Goal: Information Seeking & Learning: Learn about a topic

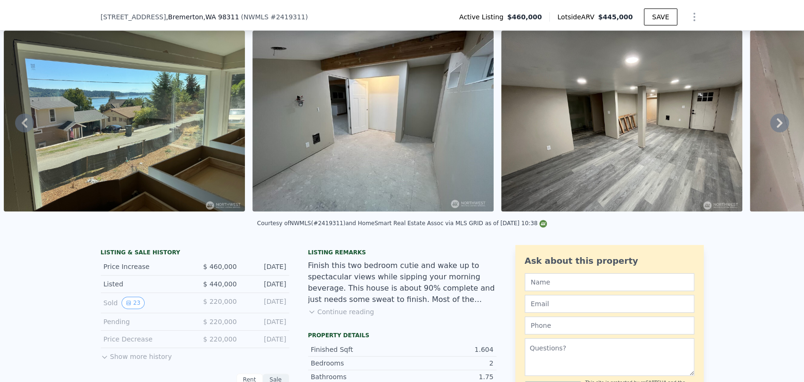
scroll to position [49, 0]
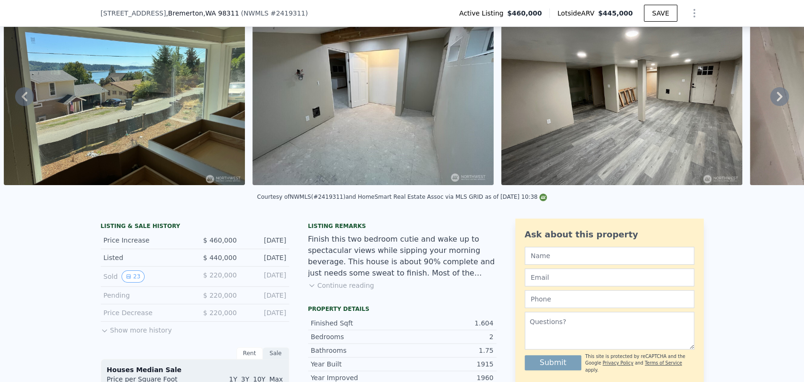
click at [331, 290] on button "Continue reading" at bounding box center [341, 285] width 66 height 9
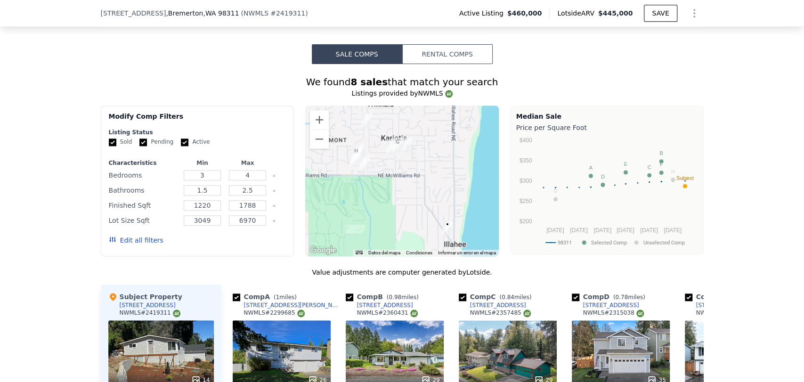
scroll to position [834, 0]
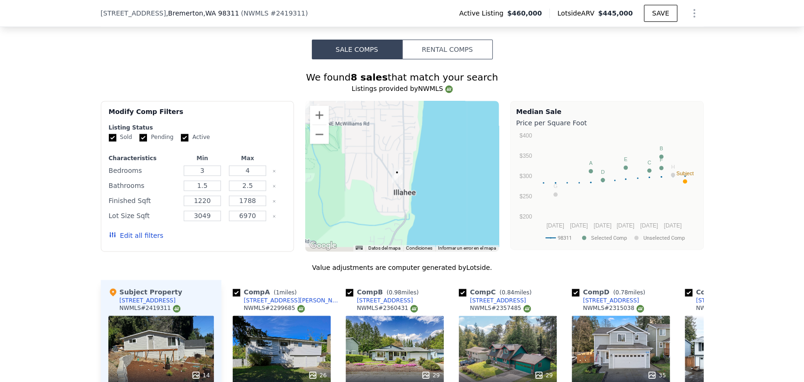
drag, startPoint x: 440, startPoint y: 195, endPoint x: 388, endPoint y: 148, distance: 70.4
click at [392, 168] on img "5600 Oceanview Blvd NE" at bounding box center [397, 176] width 10 height 16
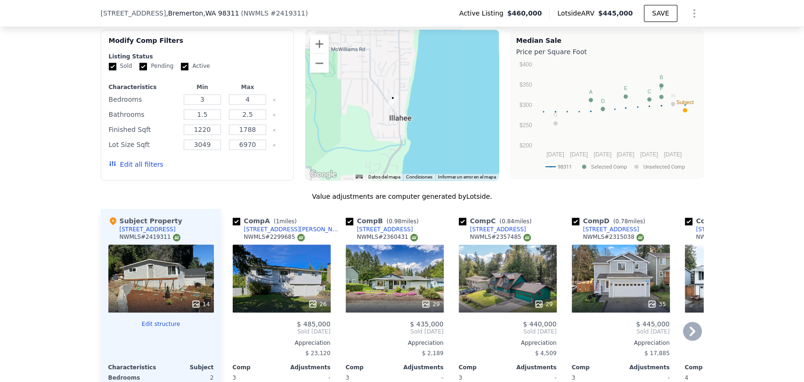
scroll to position [938, 0]
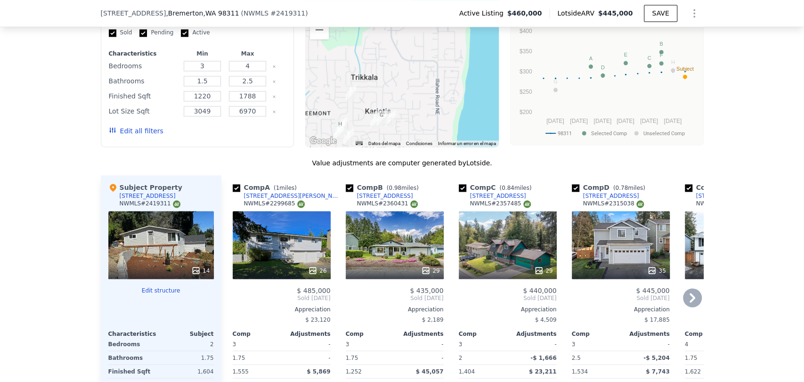
drag, startPoint x: 347, startPoint y: 71, endPoint x: 379, endPoint y: 193, distance: 125.8
click at [381, 198] on div "We found 8 sales that match your search Listings provided by NWMLS Filters Map …" at bounding box center [402, 230] width 603 height 529
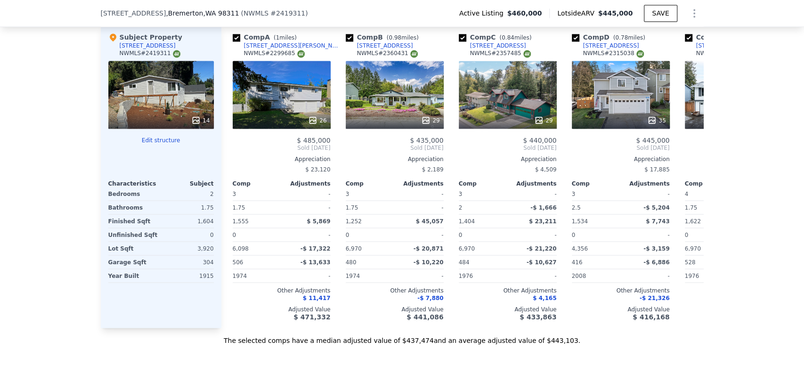
scroll to position [1096, 0]
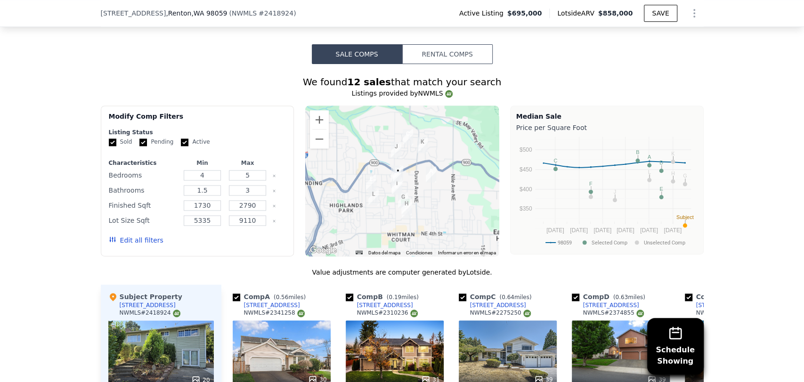
scroll to position [834, 0]
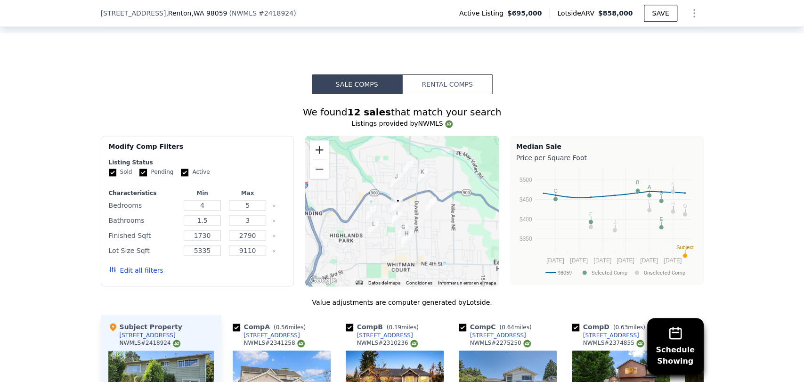
click at [320, 159] on button "Acercar" at bounding box center [319, 149] width 19 height 19
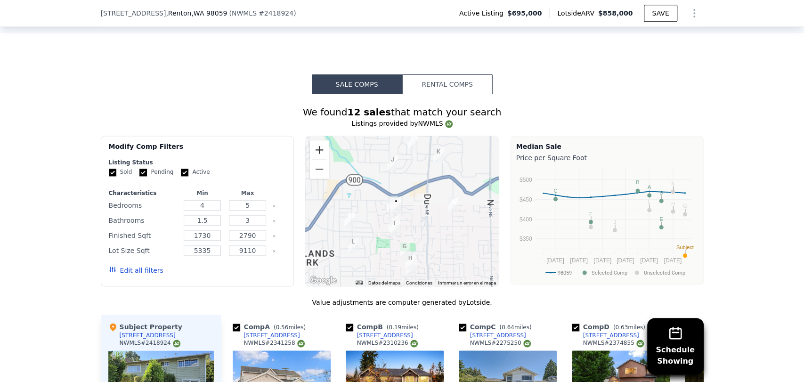
click at [320, 159] on button "Acercar" at bounding box center [319, 149] width 19 height 19
click at [319, 159] on button "Acercar" at bounding box center [319, 149] width 19 height 19
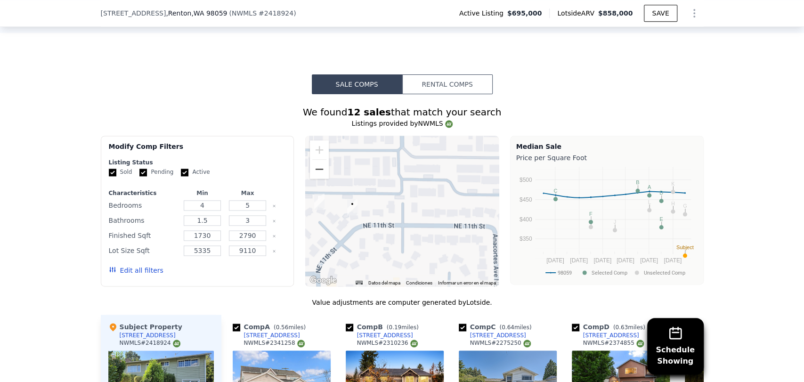
click at [317, 179] on button "Alejar" at bounding box center [319, 169] width 19 height 19
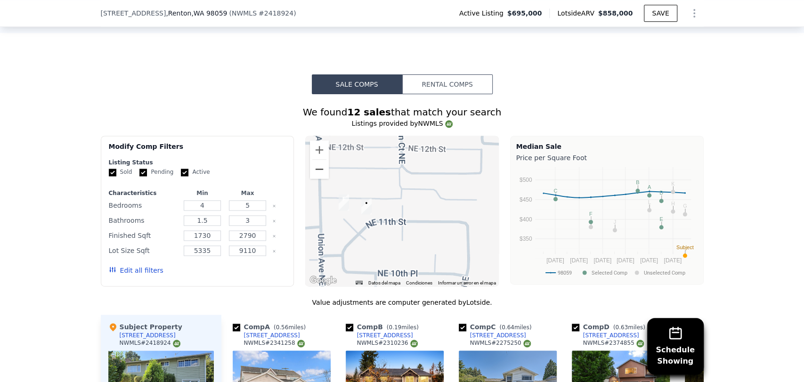
click at [317, 179] on button "Alejar" at bounding box center [319, 169] width 19 height 19
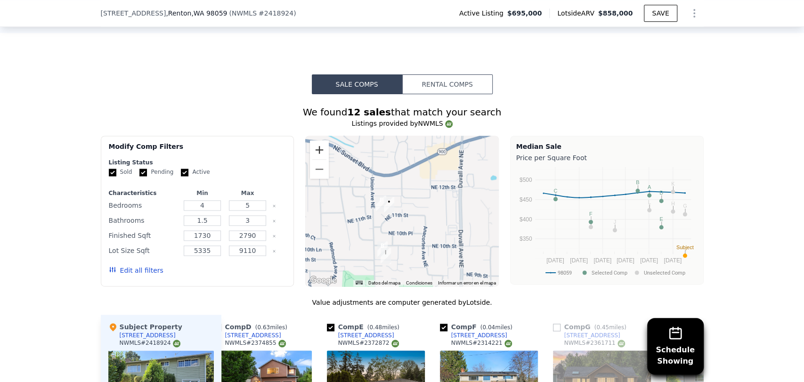
click at [317, 159] on button "Acercar" at bounding box center [319, 149] width 19 height 19
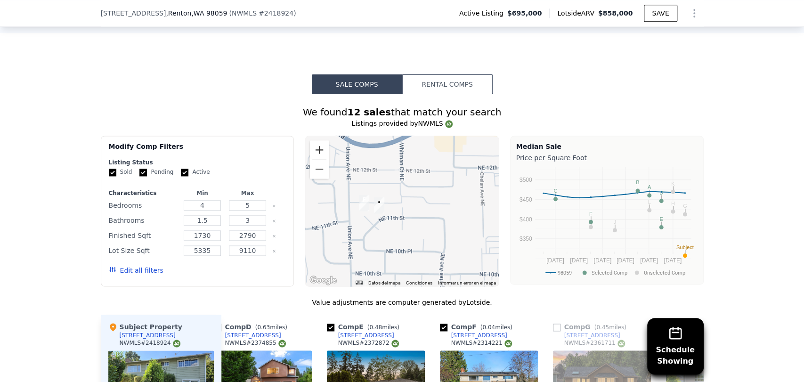
click at [317, 159] on button "Acercar" at bounding box center [319, 149] width 19 height 19
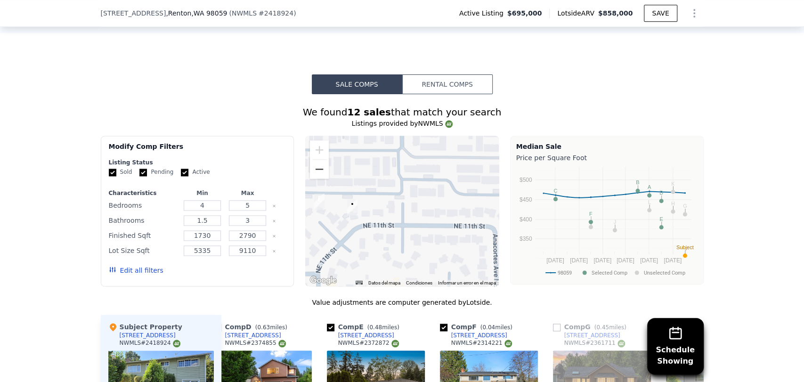
click at [313, 177] on button "Alejar" at bounding box center [319, 169] width 19 height 19
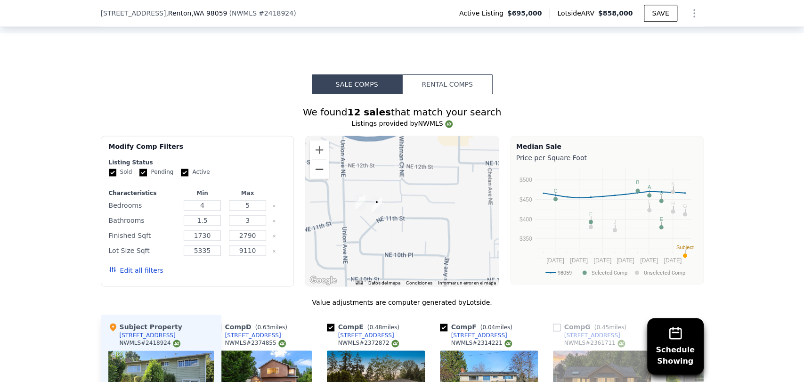
click at [313, 178] on button "Alejar" at bounding box center [319, 169] width 19 height 19
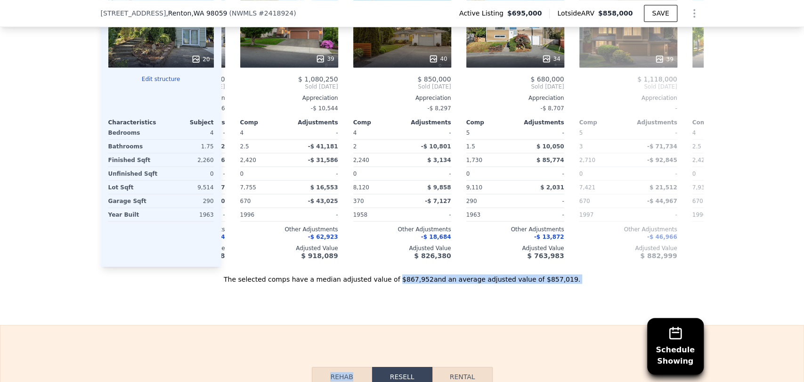
scroll to position [1208, 0]
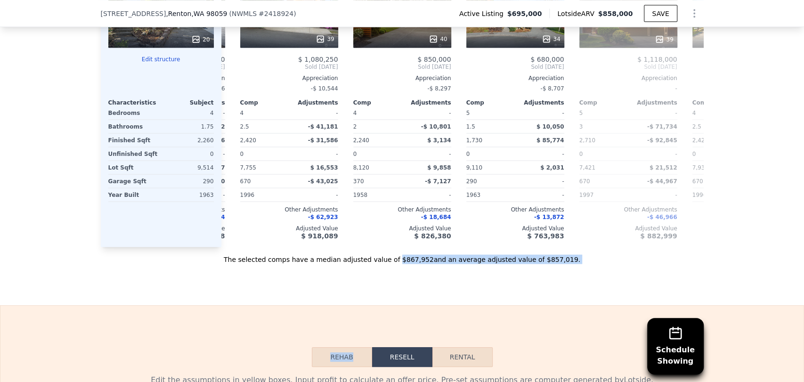
drag, startPoint x: 399, startPoint y: 372, endPoint x: 383, endPoint y: 374, distance: 15.7
click at [383, 374] on div "Search an address or region Solutions Company Open main menu Log In Free Accoun…" at bounding box center [402, 35] width 804 height 2478
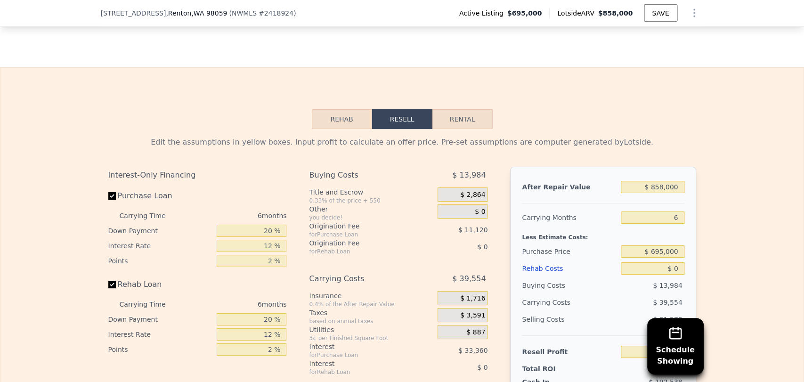
scroll to position [1365, 0]
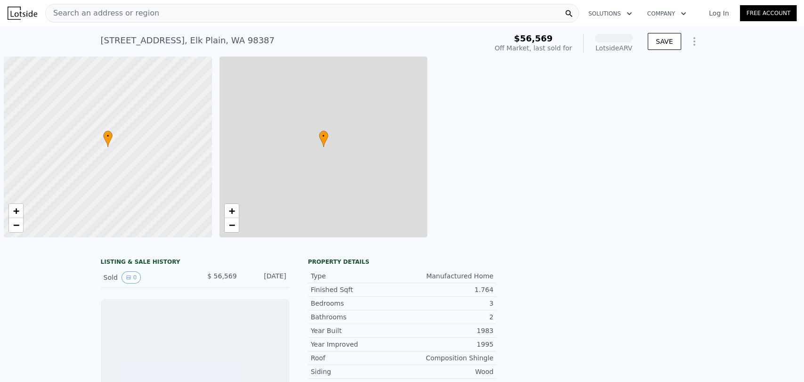
scroll to position [0, 4]
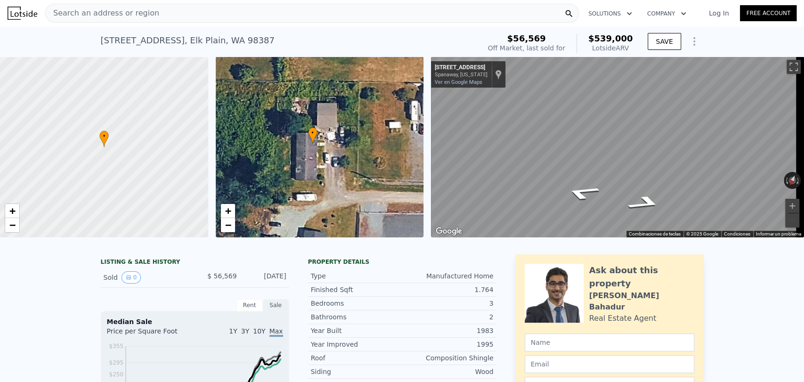
drag, startPoint x: 279, startPoint y: 237, endPoint x: 271, endPoint y: 236, distance: 7.8
click at [271, 236] on div "• + −" at bounding box center [320, 147] width 208 height 181
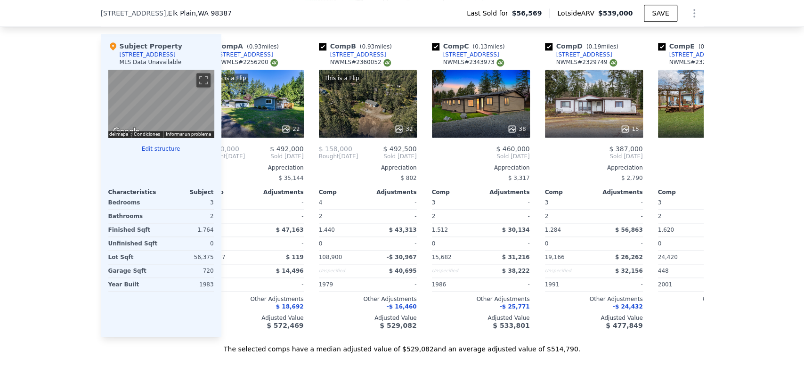
scroll to position [0, 0]
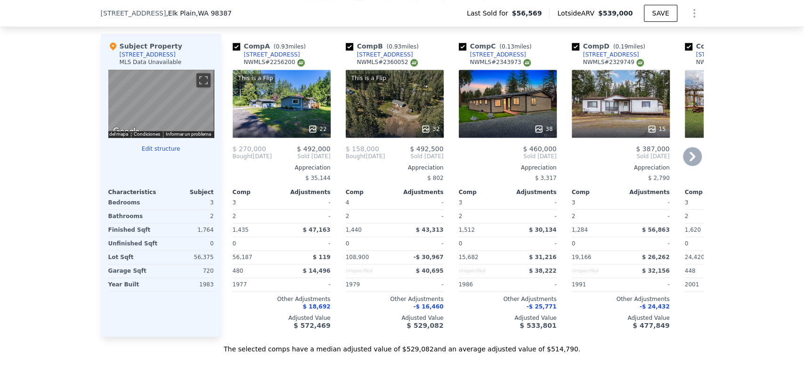
click at [372, 129] on div at bounding box center [395, 129] width 98 height 17
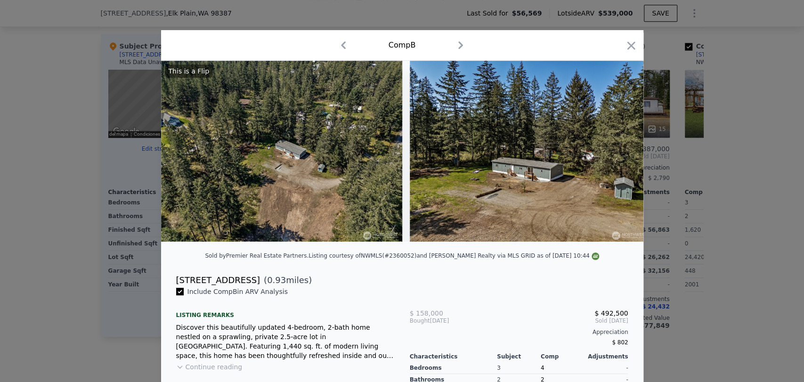
click at [45, 298] on div at bounding box center [402, 191] width 804 height 382
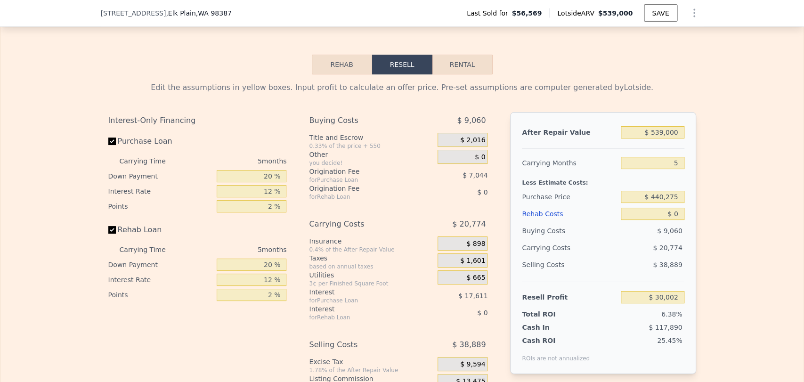
scroll to position [1256, 0]
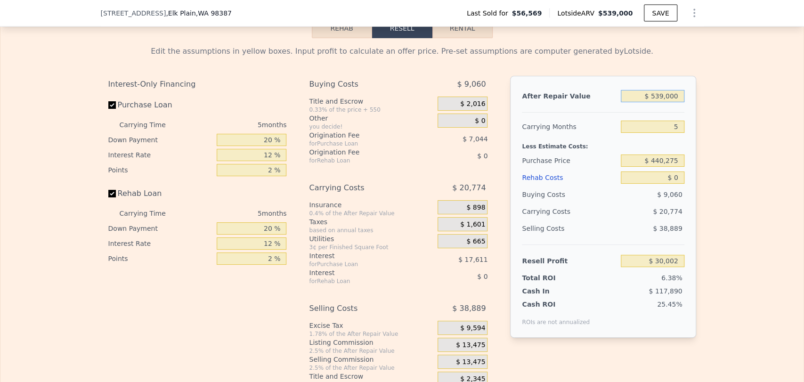
click at [658, 102] on input "$ 539,000" at bounding box center [652, 96] width 63 height 12
type input "$ 4"
type input "-$ 469,757"
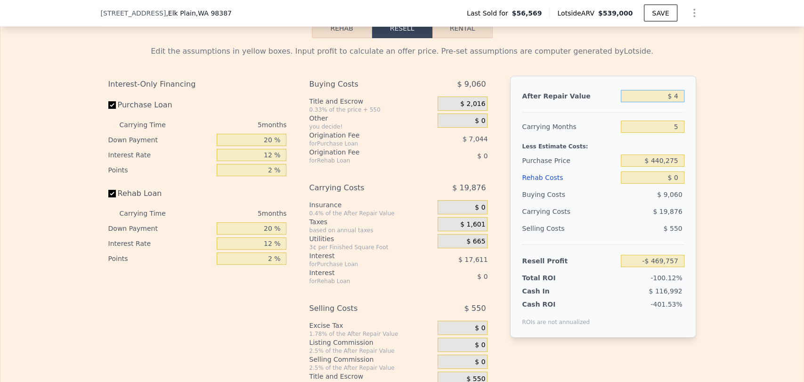
type input "$ 49"
type input "-$ 469,715"
type input "$ 490"
type input "-$ 469,307"
type input "$ 4,900"
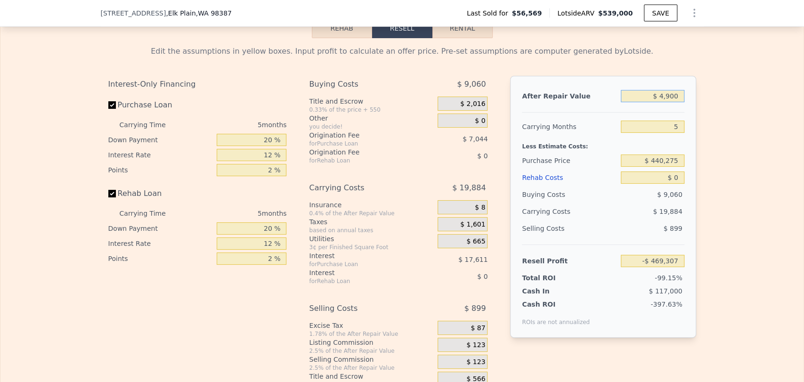
type input "-$ 465,218"
type input "$ 49,000"
type input "-$ 424,328"
type input "$ 490,000"
type input "-$ 15,432"
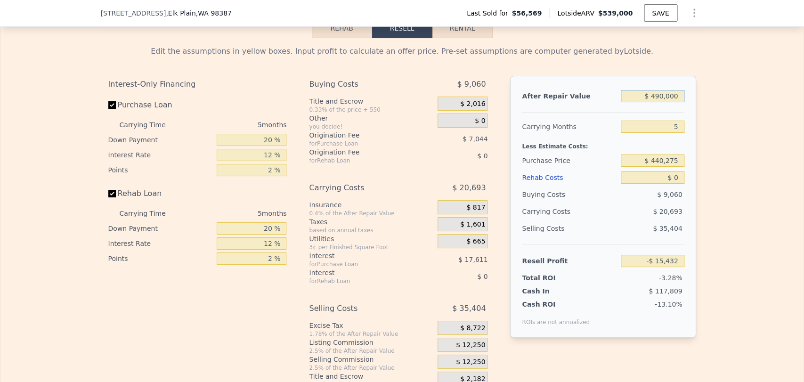
type input "$ 490,000"
click at [661, 167] on input "$ 440,275" at bounding box center [652, 161] width 63 height 12
click at [658, 167] on input "$ 440,275" at bounding box center [652, 161] width 63 height 12
type input "$ 370,000"
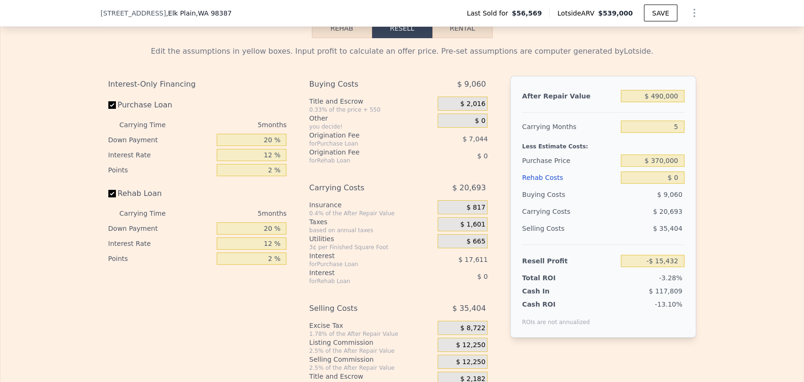
click at [590, 186] on div "Rehab Costs" at bounding box center [569, 177] width 95 height 17
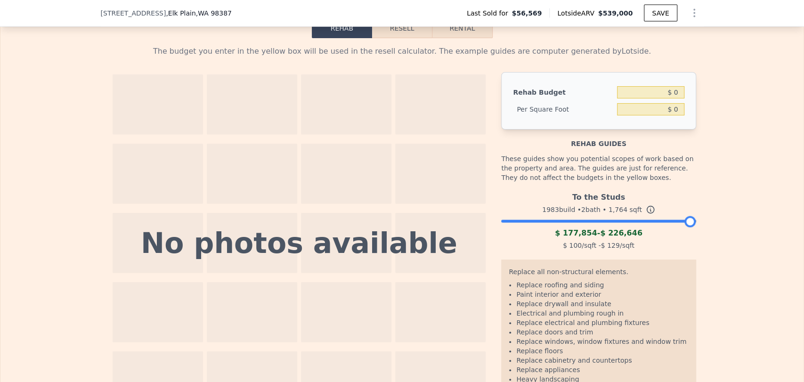
click at [402, 38] on button "Resell" at bounding box center [402, 28] width 60 height 20
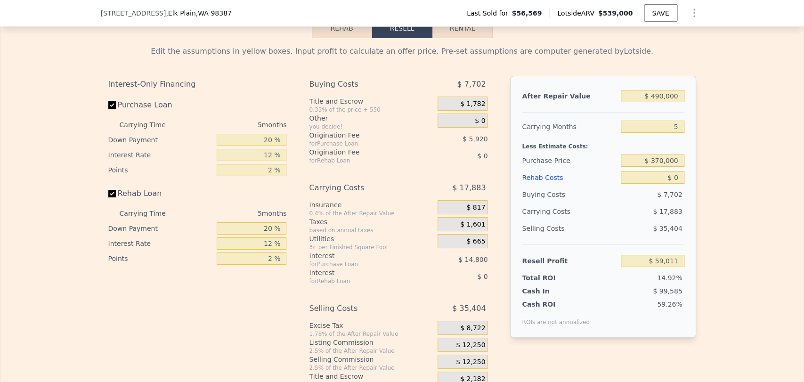
click at [594, 186] on div "Rehab Costs" at bounding box center [569, 177] width 95 height 17
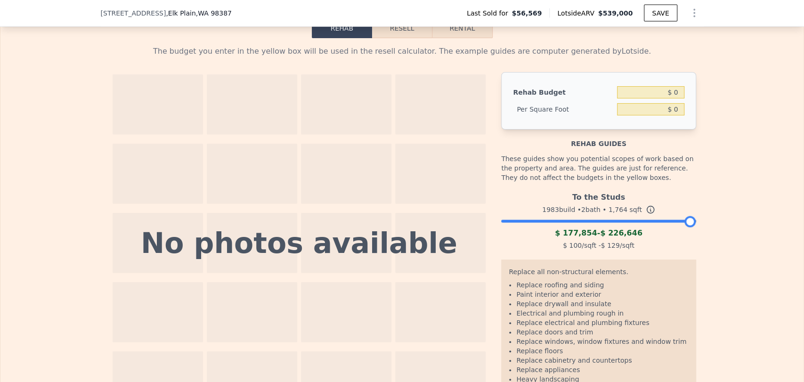
click at [402, 38] on button "Resell" at bounding box center [402, 28] width 60 height 20
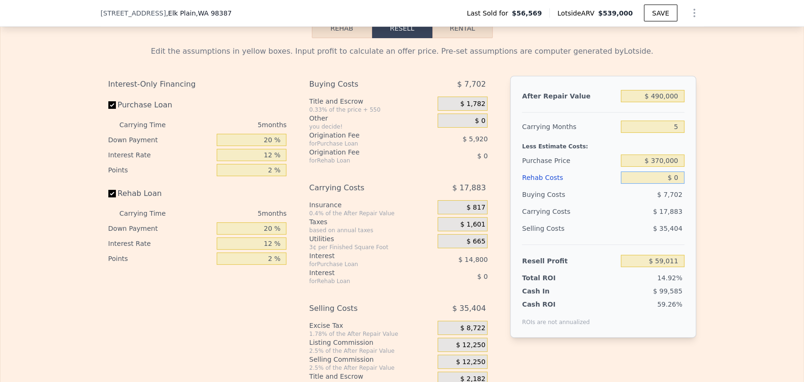
click at [671, 184] on input "$ 0" at bounding box center [652, 177] width 63 height 12
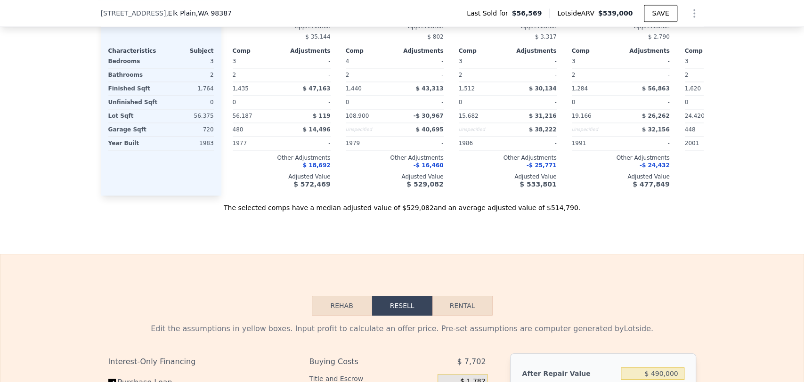
scroll to position [889, 0]
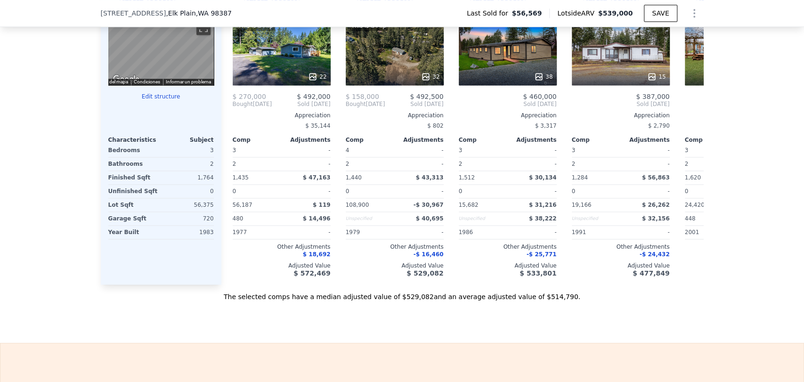
drag, startPoint x: 18, startPoint y: 175, endPoint x: 33, endPoint y: 0, distance: 175.4
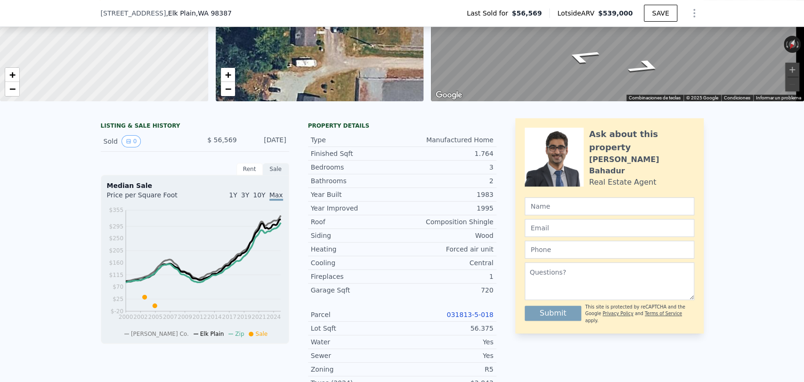
drag, startPoint x: 66, startPoint y: 218, endPoint x: 65, endPoint y: 82, distance: 136.1
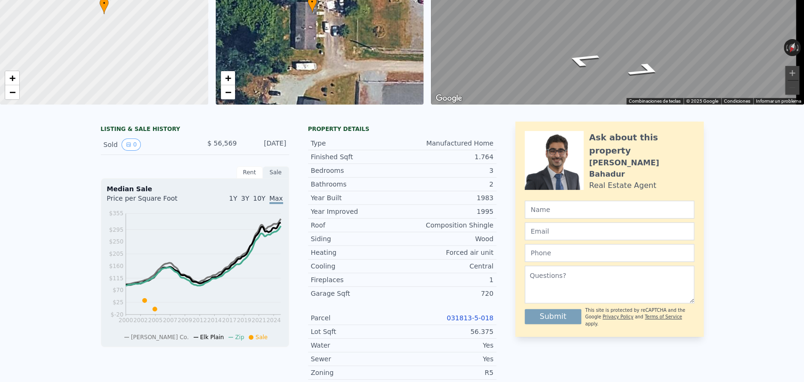
scroll to position [3, 0]
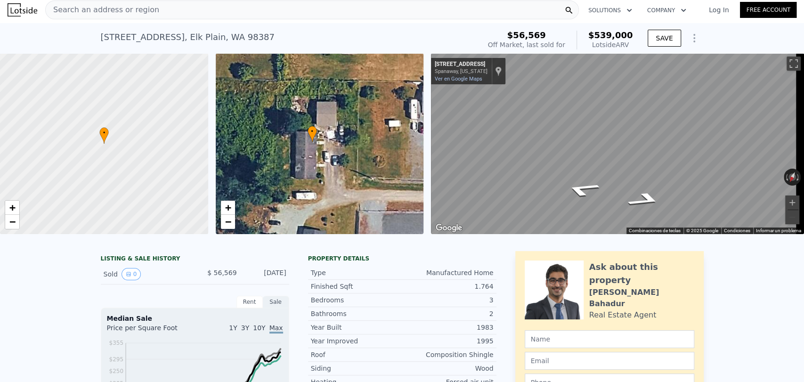
click at [233, 16] on div "Search an address or region" at bounding box center [312, 9] width 534 height 19
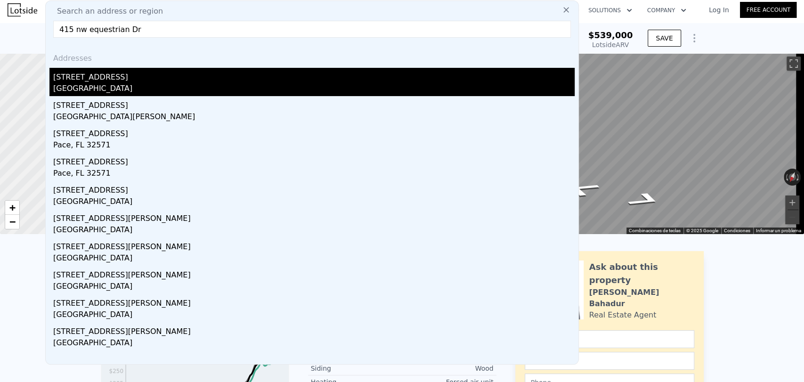
type input "415 nw equestrian Dr"
click at [175, 90] on div "Kitsap County, WA 98370" at bounding box center [313, 89] width 521 height 13
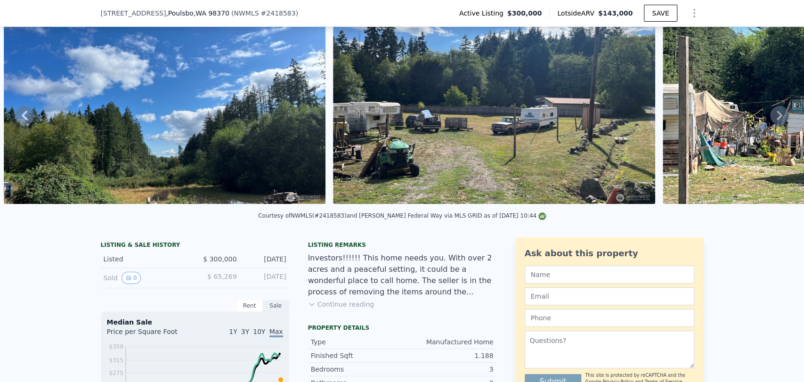
scroll to position [105, 0]
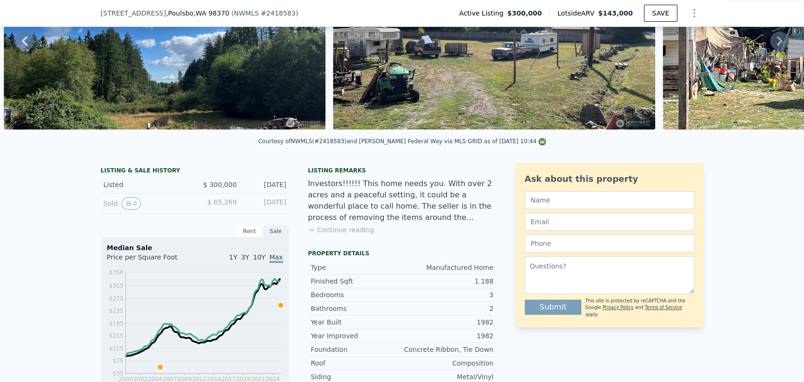
click at [337, 242] on div "Listing remarks Investors!!!!!! This home needs you. With over 2 acres and a pe…" at bounding box center [402, 206] width 188 height 79
click at [309, 231] on icon at bounding box center [311, 230] width 4 height 2
